Goal: Task Accomplishment & Management: Use online tool/utility

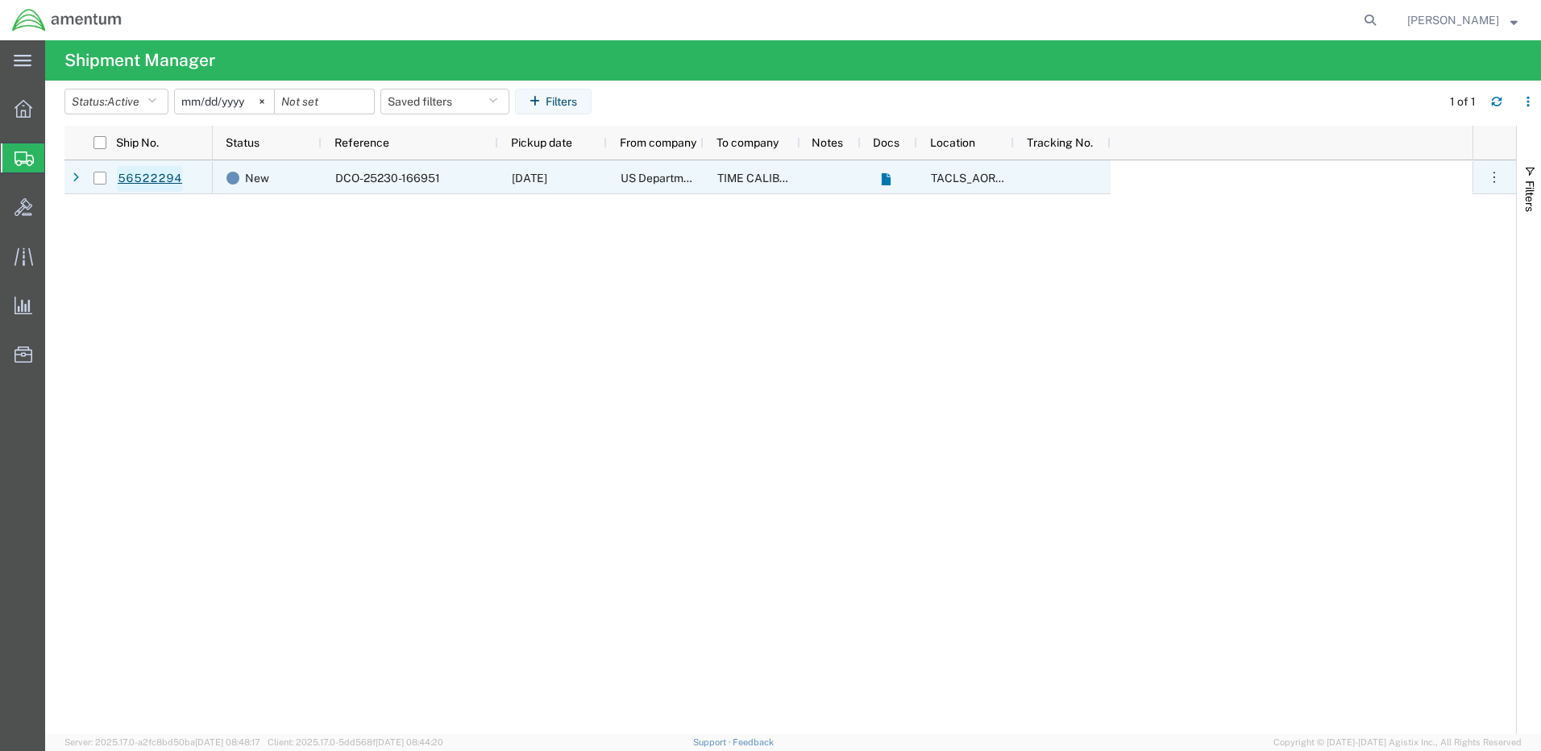
click at [160, 181] on link "56522294" at bounding box center [150, 179] width 66 height 26
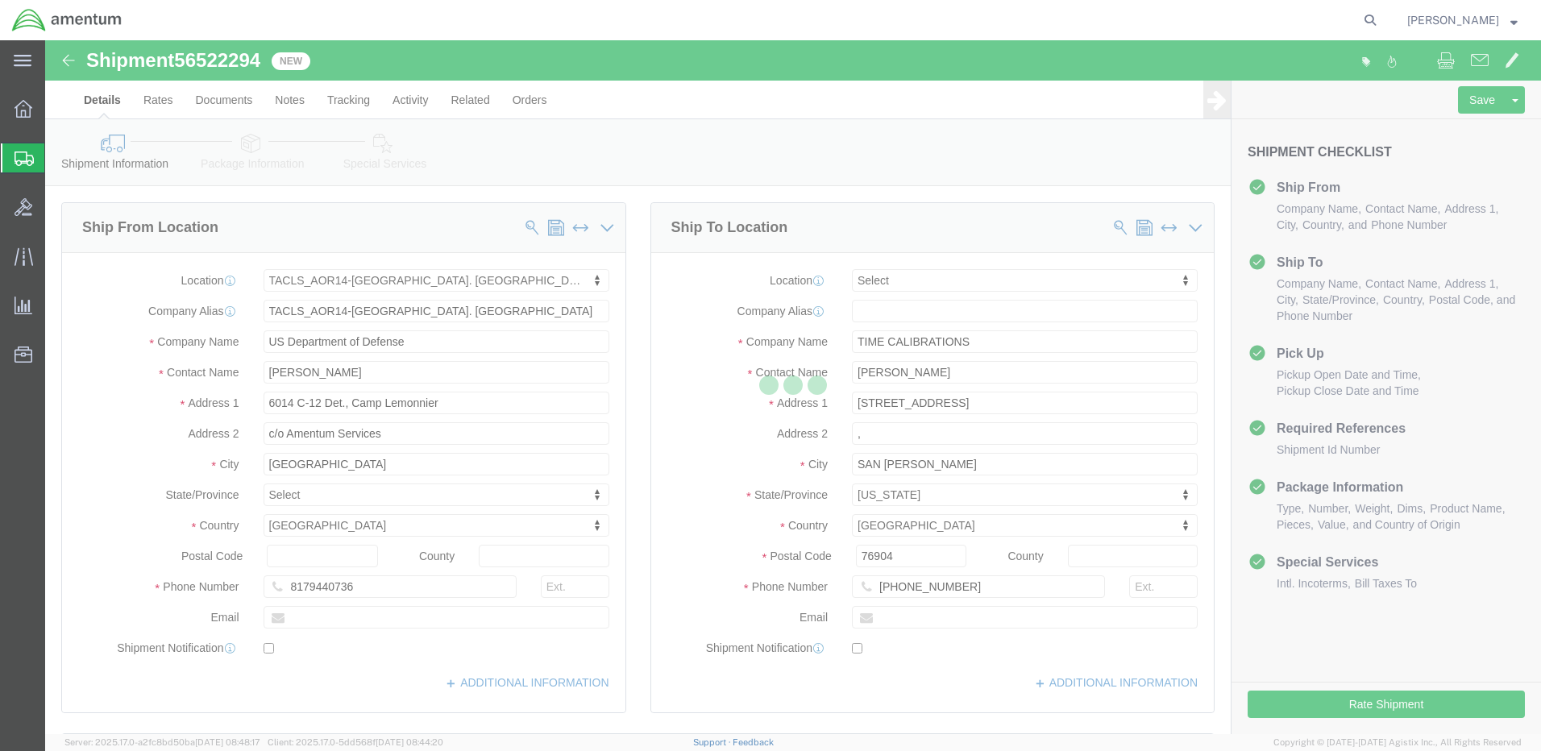
select select "42739"
select select
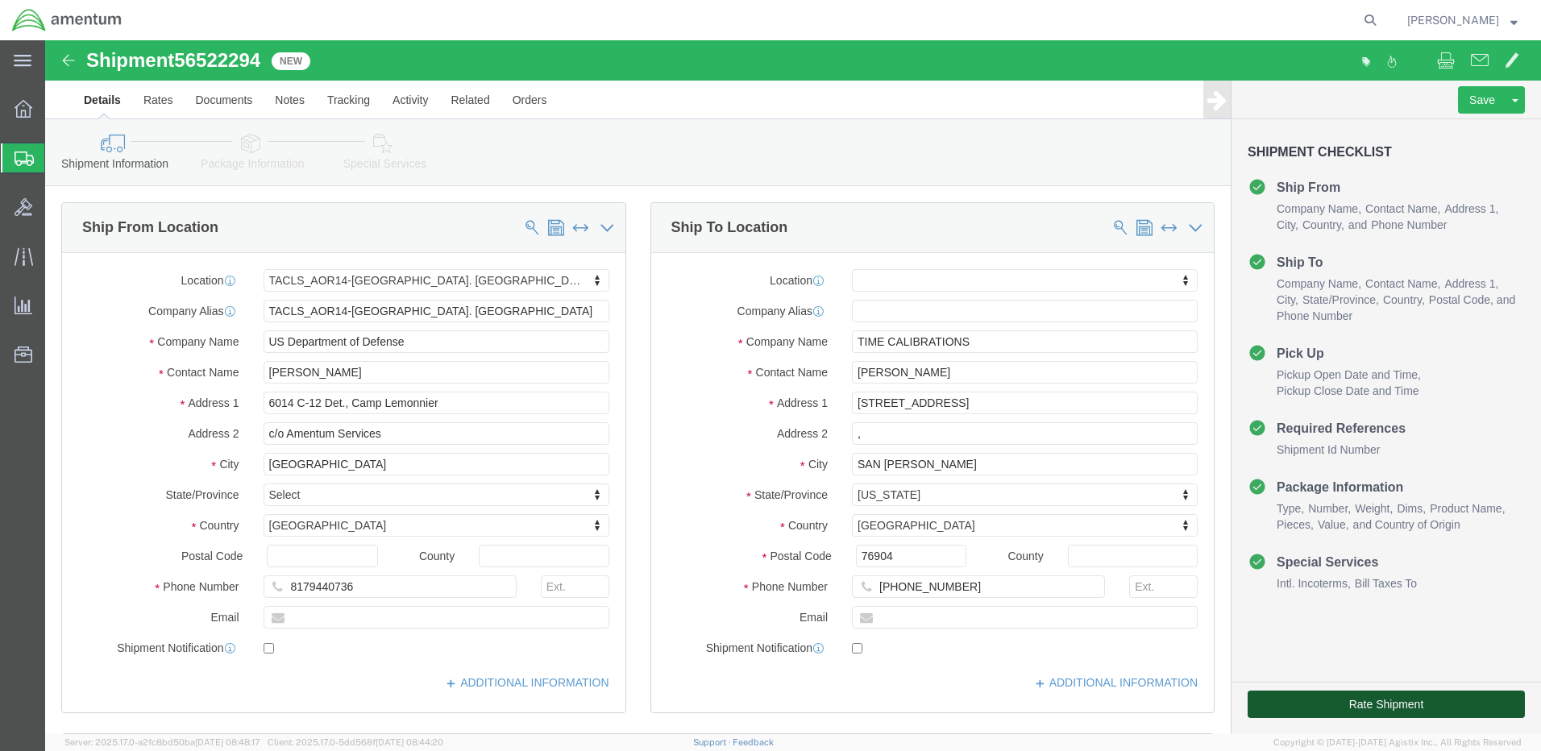
click button "Rate Shipment"
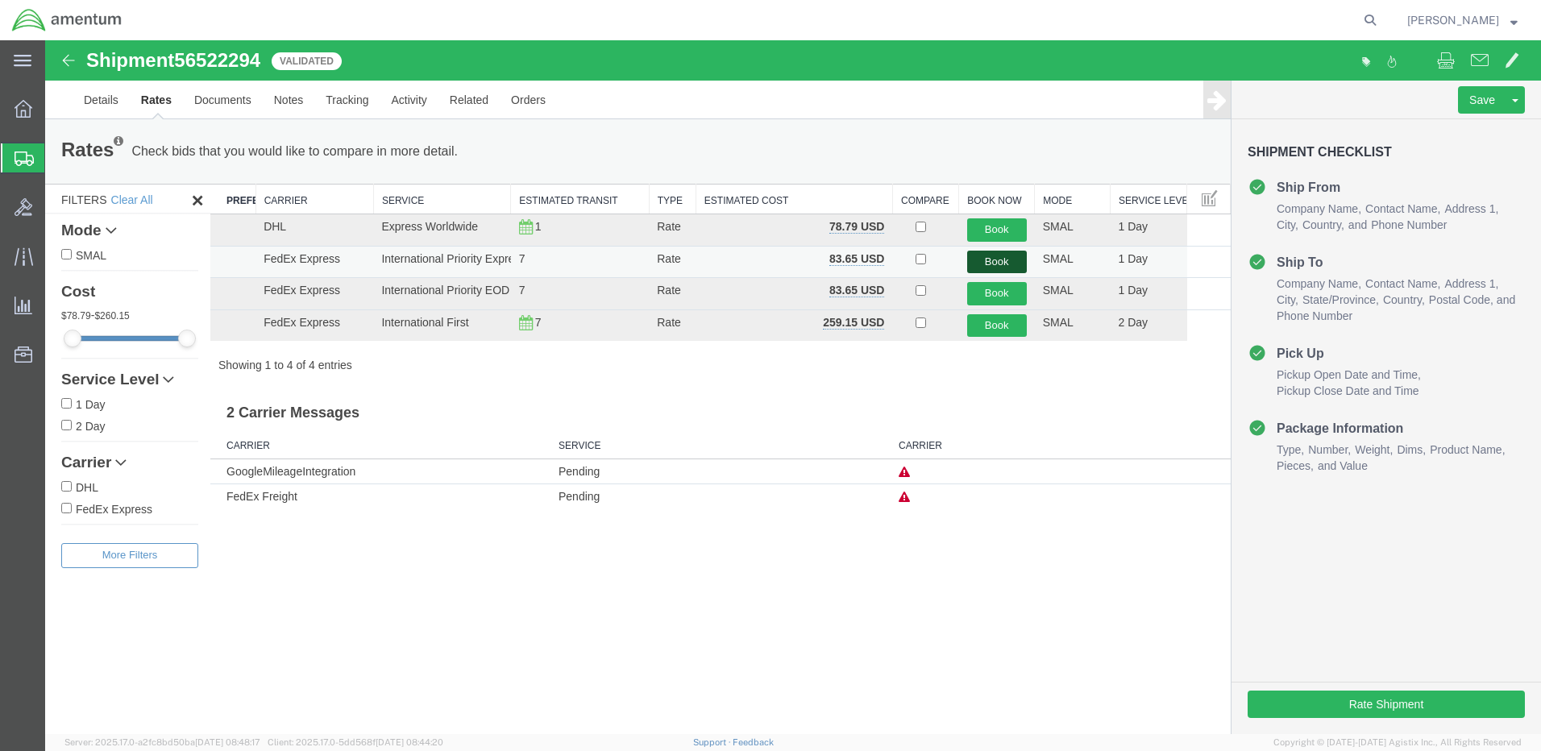
click at [1000, 257] on button "Book" at bounding box center [997, 262] width 60 height 23
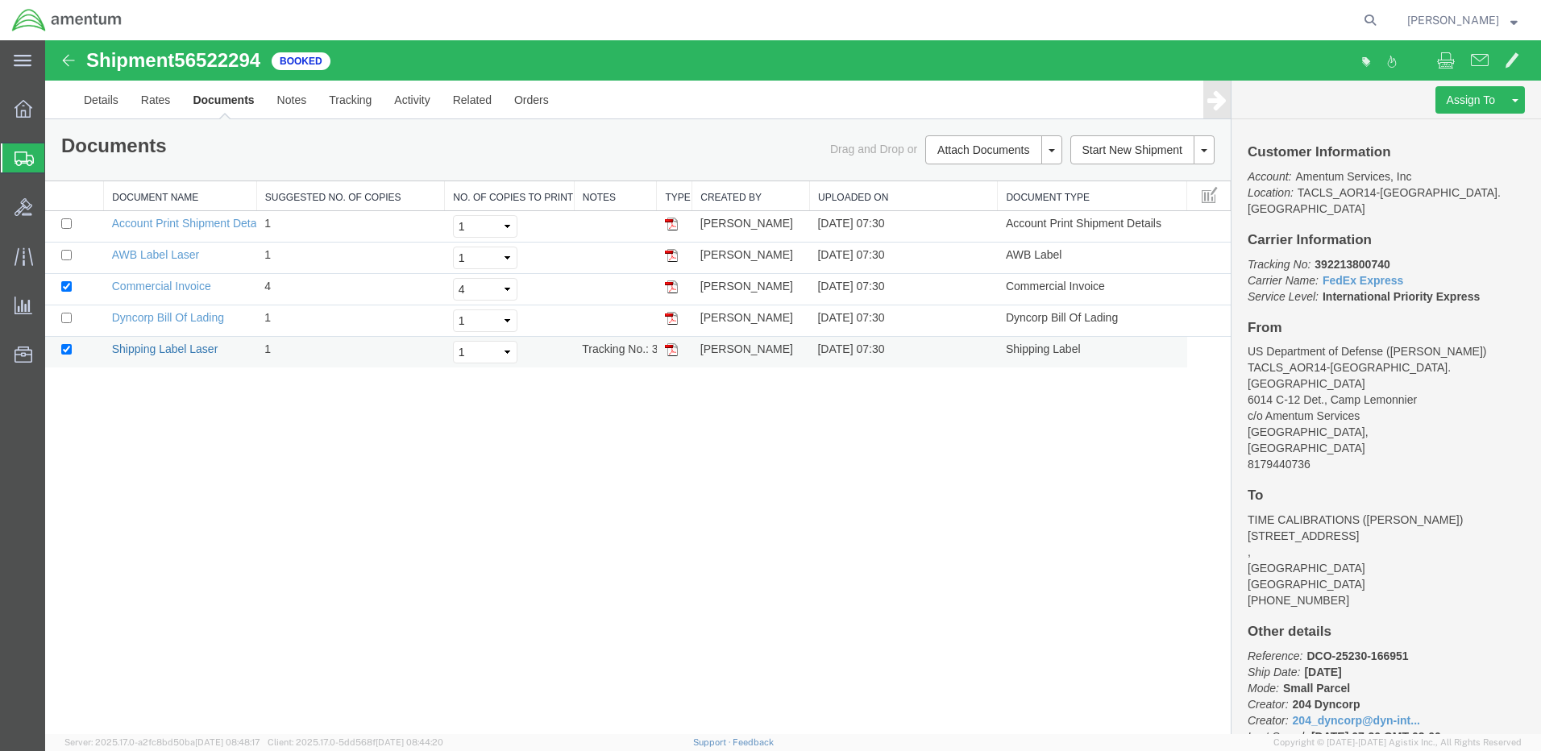
click at [164, 348] on link "Shipping Label Laser" at bounding box center [165, 349] width 106 height 13
click at [168, 256] on link "AWB Label Laser" at bounding box center [155, 254] width 87 height 13
